Goal: Navigation & Orientation: Find specific page/section

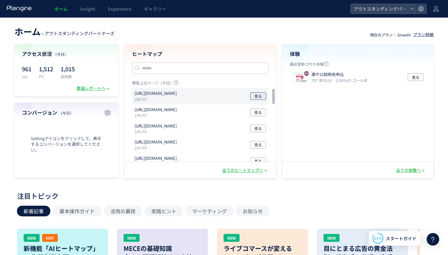
click at [254, 98] on span "見る" at bounding box center [258, 96] width 8 height 8
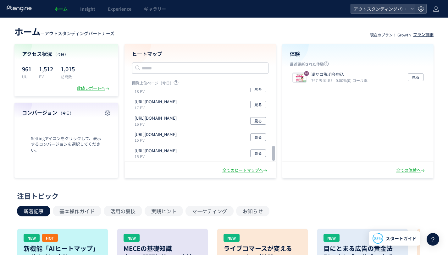
scroll to position [298, 0]
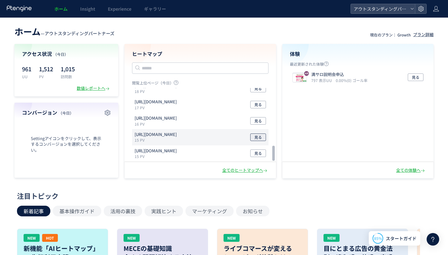
click at [258, 140] on span "見る" at bounding box center [258, 138] width 8 height 8
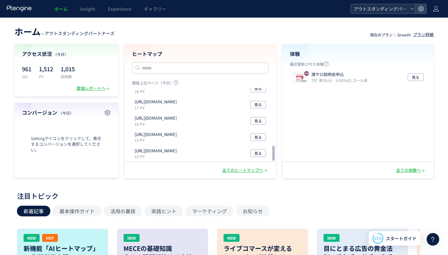
click at [374, 8] on span "アウトスタンディングパートナーズ" at bounding box center [380, 8] width 56 height 9
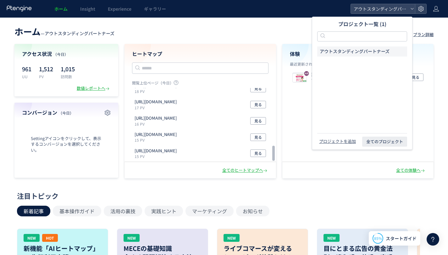
click at [287, 25] on header "ホーム — アウトスタンディングパートナーズ 現在のプラン： Growth プラン詳細" at bounding box center [223, 31] width 419 height 14
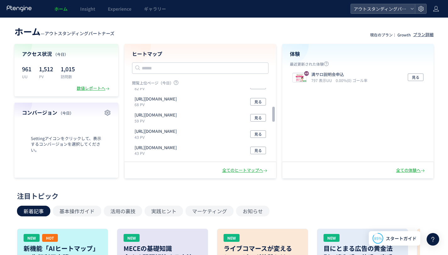
scroll to position [0, 0]
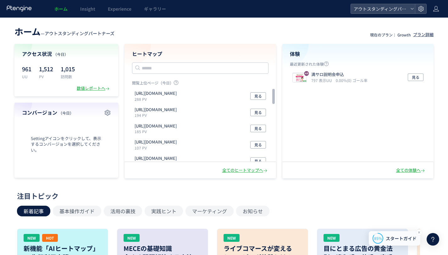
click at [384, 235] on div "85% スタートガイド" at bounding box center [395, 238] width 52 height 14
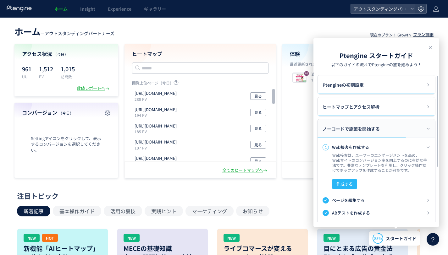
click at [373, 129] on span "ノーコードで施策を開始する" at bounding box center [351, 129] width 57 height 19
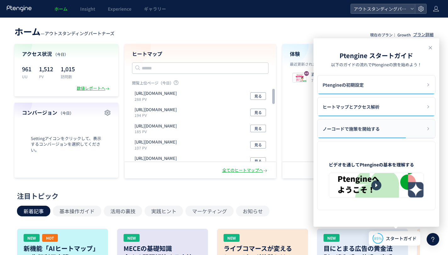
scroll to position [14, 0]
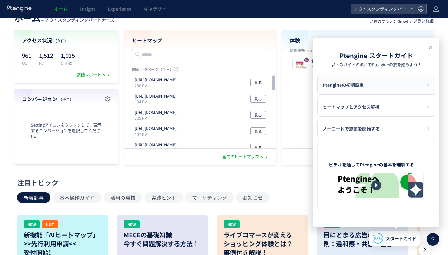
click at [372, 86] on div "Ptengineの初期設定" at bounding box center [377, 84] width 118 height 19
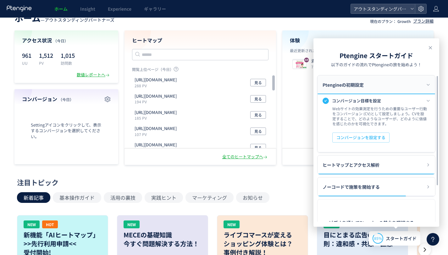
click at [372, 86] on div "Ptengineの初期設定" at bounding box center [377, 84] width 118 height 19
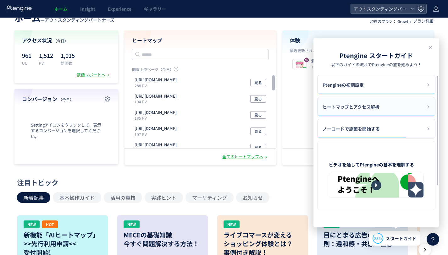
click at [375, 112] on span "ヒートマップとアクセス解析" at bounding box center [351, 107] width 57 height 19
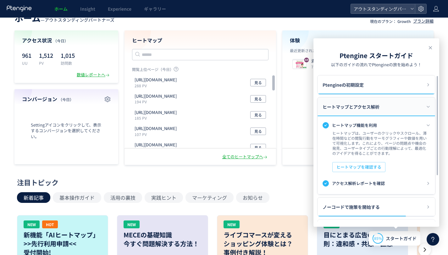
click at [374, 111] on span "ヒートマップとアクセス解析" at bounding box center [351, 107] width 57 height 19
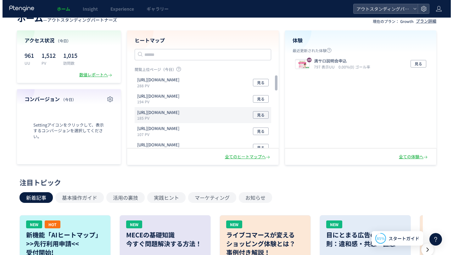
scroll to position [0, 0]
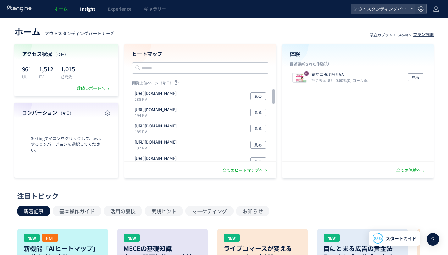
click at [90, 13] on link "Insight" at bounding box center [88, 9] width 28 height 18
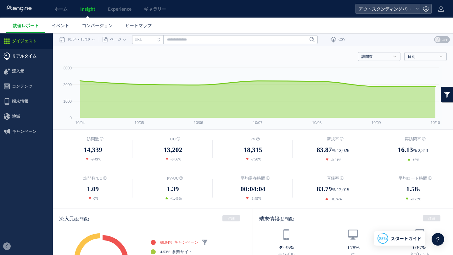
click at [18, 57] on span "リアルタイム" at bounding box center [24, 56] width 25 height 15
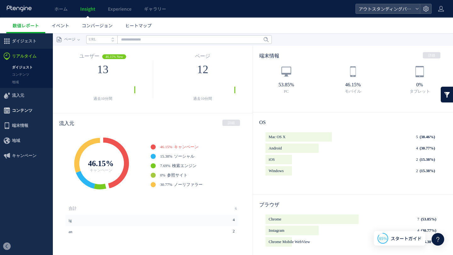
click at [19, 112] on span "コンテンツ" at bounding box center [22, 110] width 20 height 15
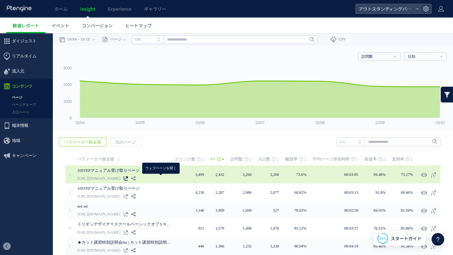
click at [128, 180] on icon at bounding box center [126, 178] width 4 height 4
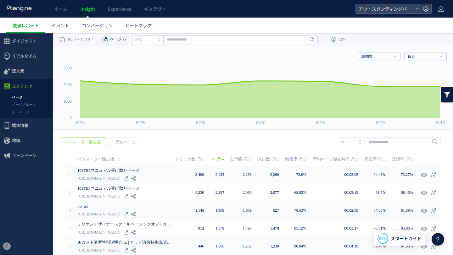
click at [123, 40] on div "ページ" at bounding box center [111, 39] width 25 height 13
click at [129, 61] on li "ページグループ" at bounding box center [124, 63] width 37 height 8
click at [33, 41] on span "ダイジェスト" at bounding box center [24, 41] width 25 height 15
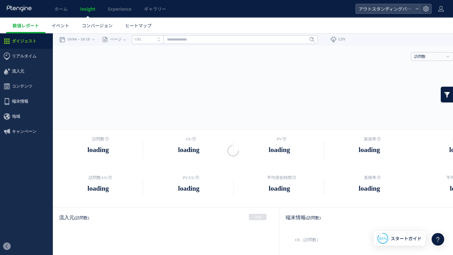
click at [20, 8] on div at bounding box center [226, 127] width 453 height 255
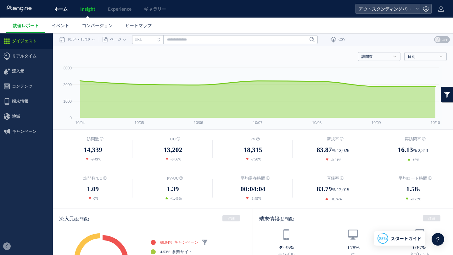
click at [64, 8] on span "ホーム" at bounding box center [60, 9] width 13 height 6
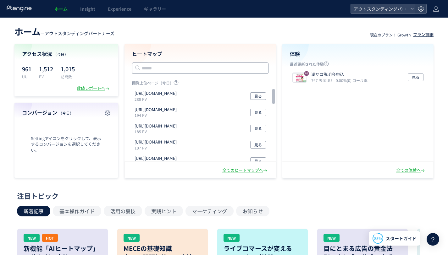
click at [159, 69] on input "text" at bounding box center [200, 68] width 137 height 11
paste input "**********"
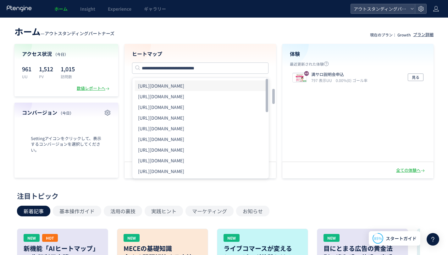
click at [189, 88] on li "[URL][DOMAIN_NAME]" at bounding box center [200, 86] width 131 height 11
type input "**********"
